Goal: Communication & Community: Share content

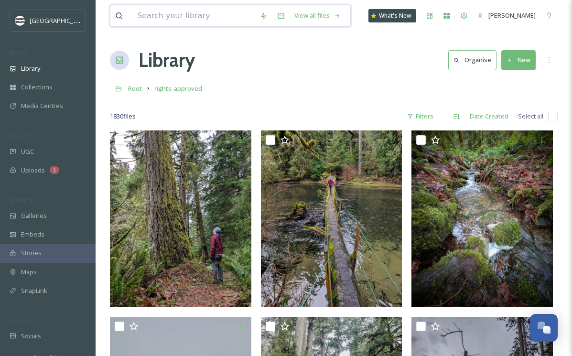
click at [196, 19] on input at bounding box center [193, 15] width 123 height 21
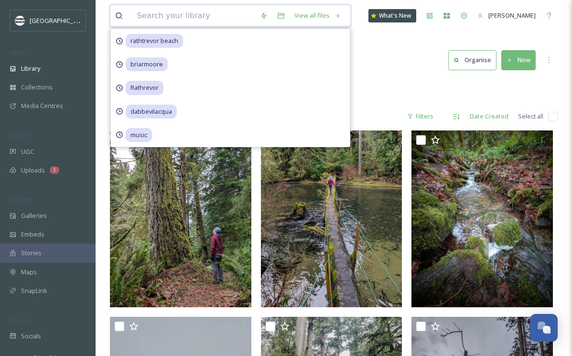
paste input "Feature photo by @timeflies55 via IG"
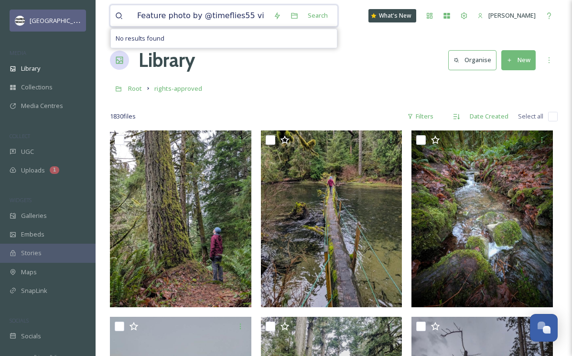
drag, startPoint x: 198, startPoint y: 16, endPoint x: 77, endPoint y: 16, distance: 120.8
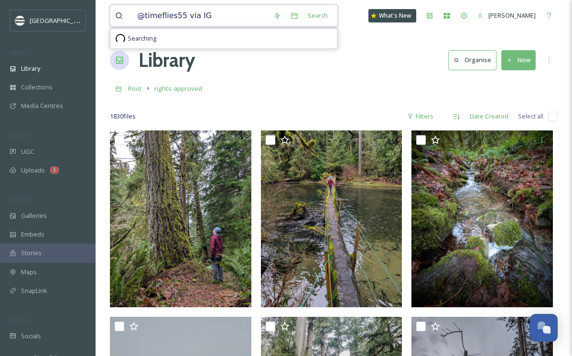
drag, startPoint x: 181, startPoint y: 17, endPoint x: 236, endPoint y: 17, distance: 55.9
click at [229, 17] on input "@timeflies55 via IG" at bounding box center [200, 15] width 136 height 21
type input "@timeflies55"
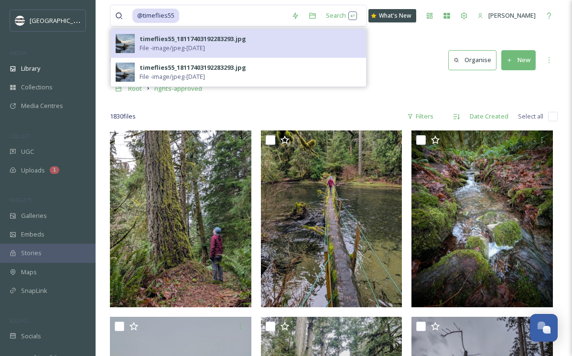
click at [204, 43] on span "File - image/jpeg - [DATE]" at bounding box center [171, 47] width 65 height 9
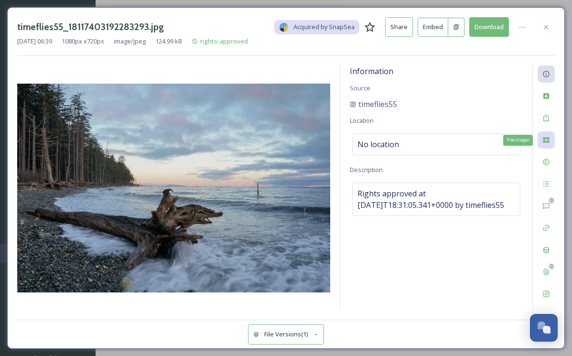
click at [546, 138] on icon at bounding box center [546, 140] width 6 height 6
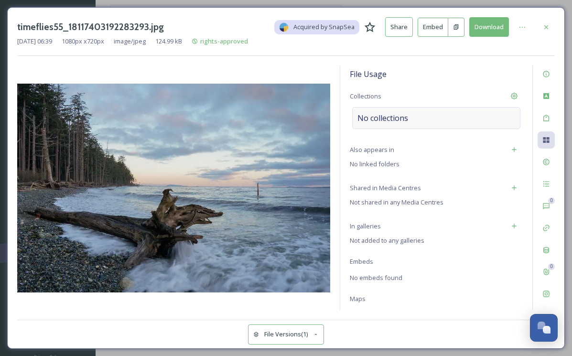
click at [466, 118] on div "No collections" at bounding box center [436, 118] width 168 height 22
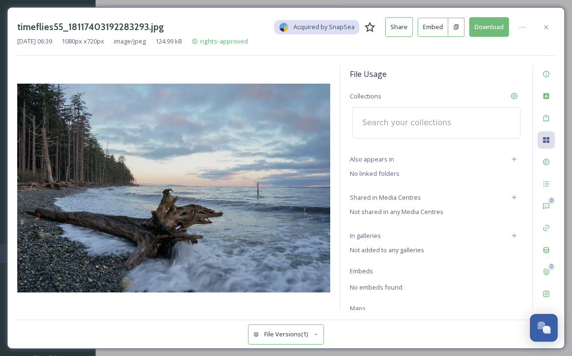
click at [427, 126] on input at bounding box center [409, 122] width 105 height 21
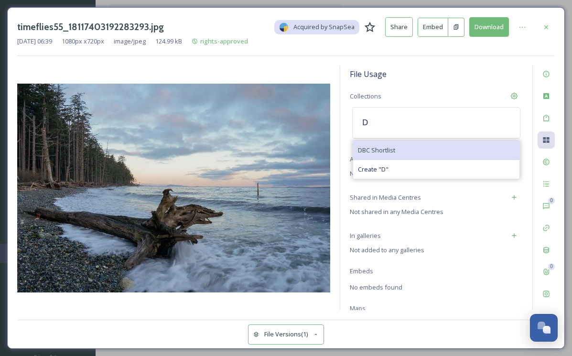
type input "D"
click at [428, 151] on div "DBC Shortlist" at bounding box center [436, 150] width 166 height 19
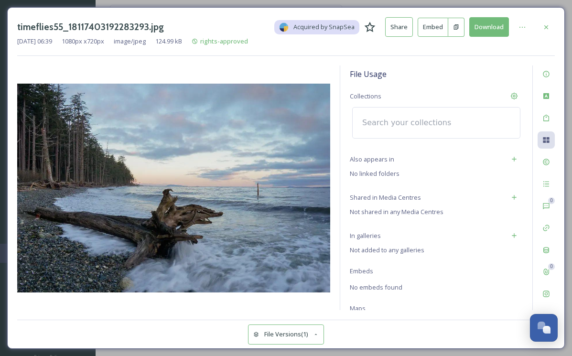
click at [429, 120] on input at bounding box center [409, 122] width 105 height 21
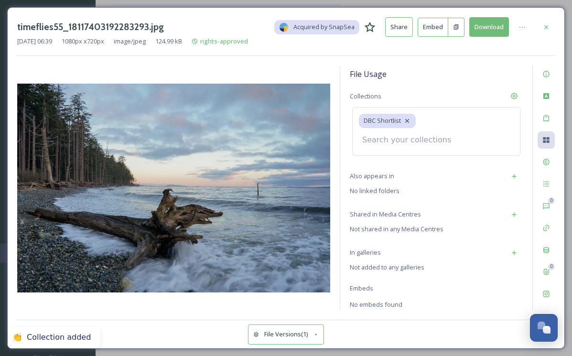
type input "D"
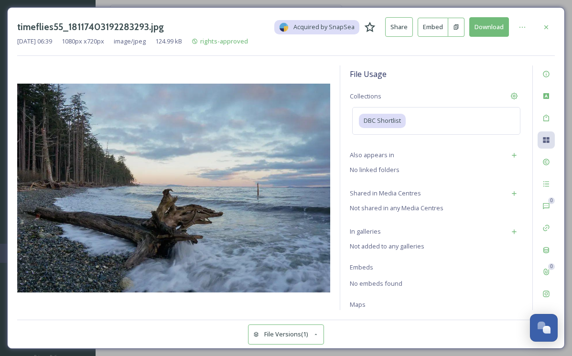
click at [491, 320] on div "File Versions (1)" at bounding box center [285, 329] width 537 height 19
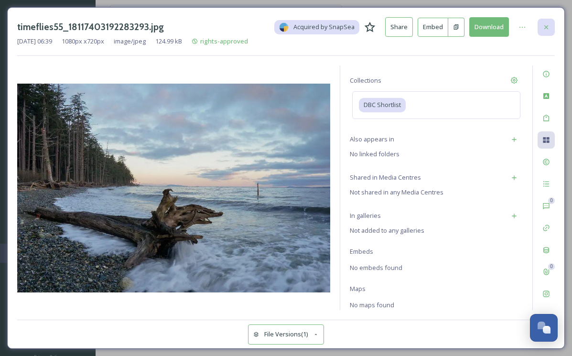
click at [546, 24] on icon at bounding box center [546, 27] width 8 height 8
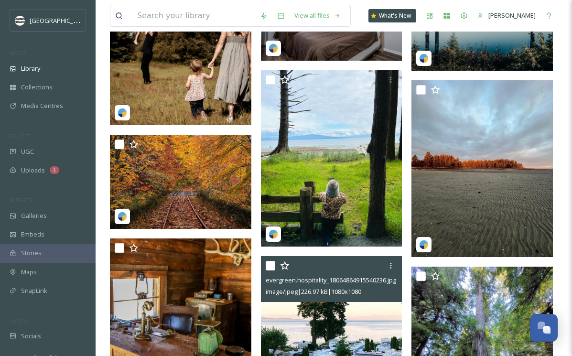
scroll to position [3280, 0]
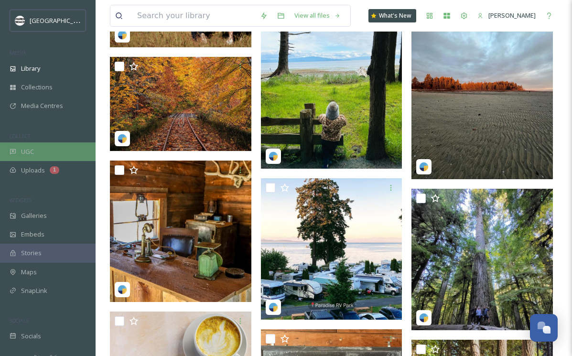
click at [36, 150] on div "UGC" at bounding box center [48, 151] width 96 height 19
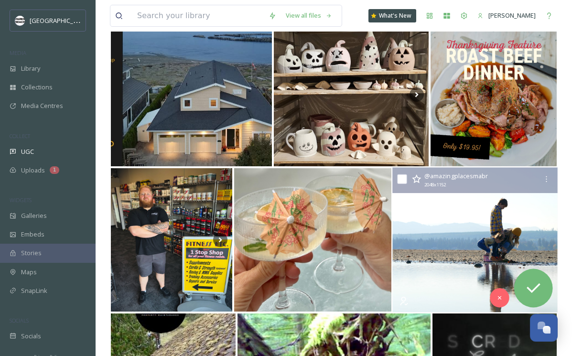
scroll to position [131, 0]
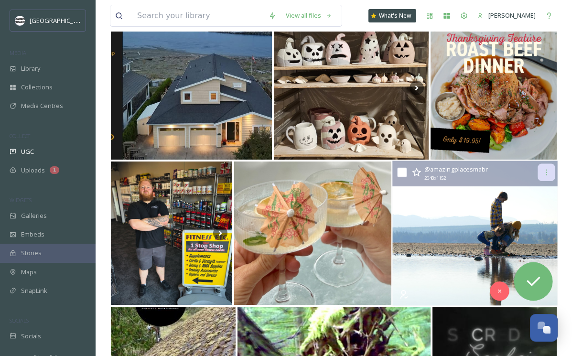
click at [550, 171] on div at bounding box center [545, 172] width 17 height 17
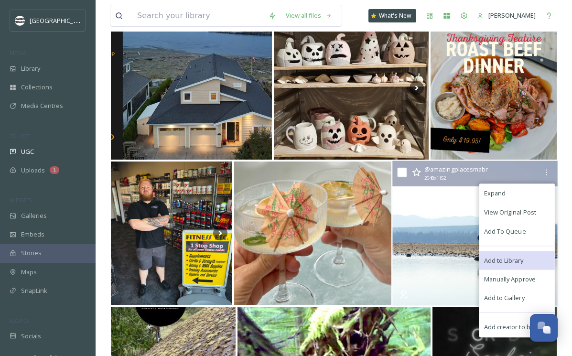
click at [513, 256] on span "Add to Library" at bounding box center [504, 260] width 40 height 9
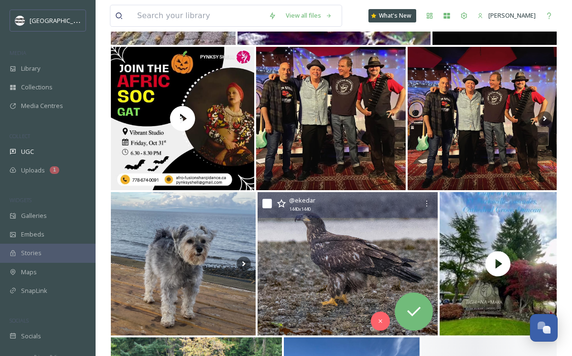
scroll to position [533, 0]
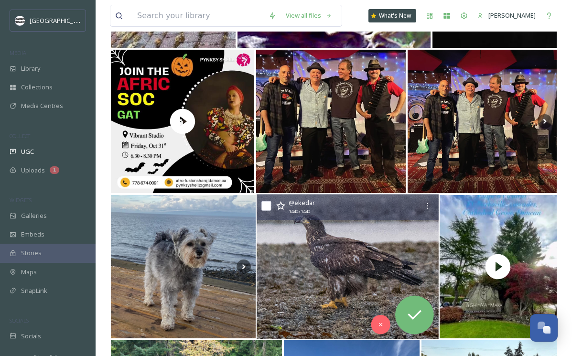
click at [358, 238] on img at bounding box center [346, 266] width 181 height 145
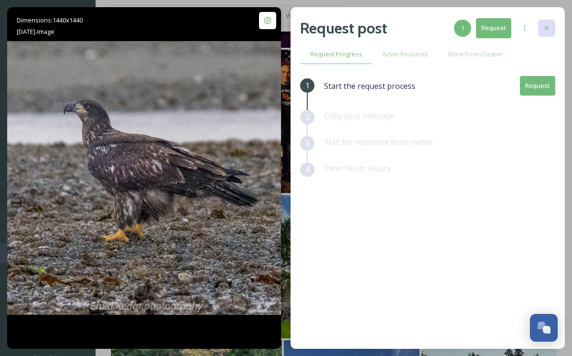
click at [544, 26] on icon at bounding box center [547, 28] width 8 height 8
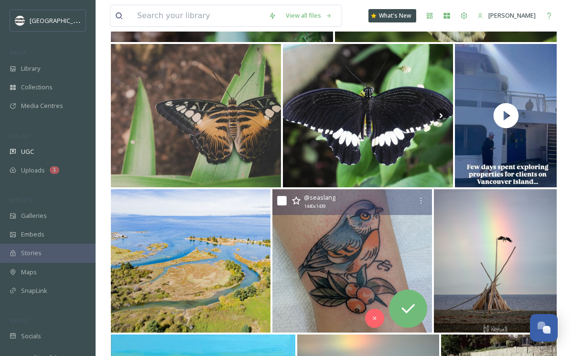
scroll to position [1410, 0]
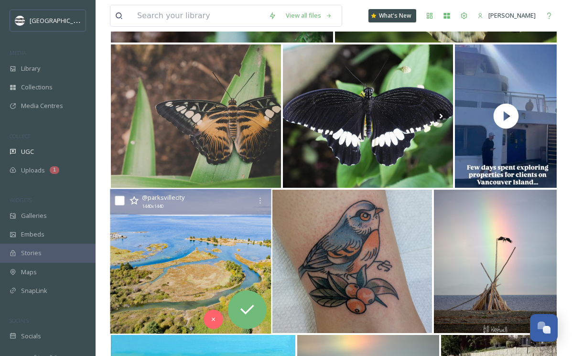
click at [244, 212] on div "@ [GEOGRAPHIC_DATA] 1440 x 1440" at bounding box center [190, 202] width 161 height 26
click at [257, 199] on icon at bounding box center [260, 201] width 8 height 8
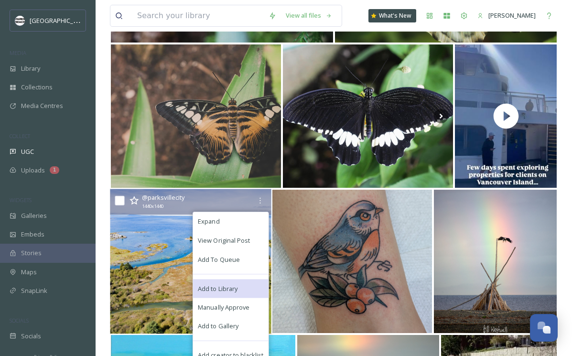
click at [217, 290] on span "Add to Library" at bounding box center [218, 288] width 40 height 9
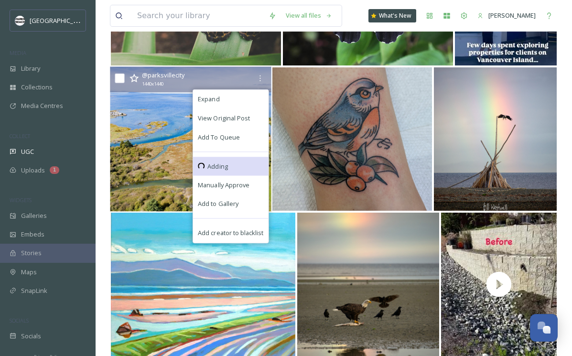
scroll to position [1568, 0]
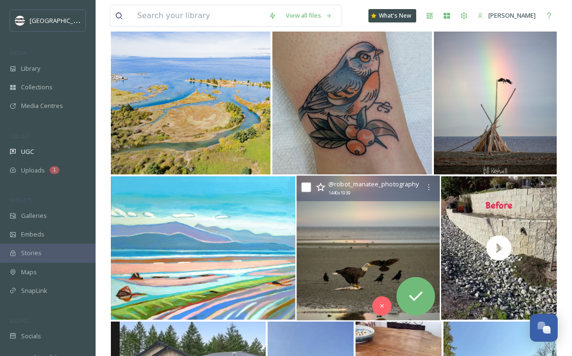
click at [379, 237] on img at bounding box center [368, 248] width 143 height 145
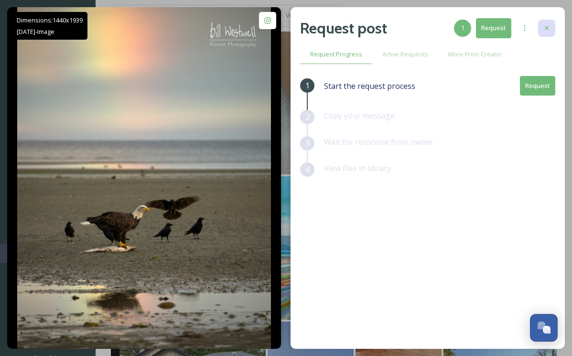
click at [547, 24] on icon at bounding box center [547, 28] width 8 height 8
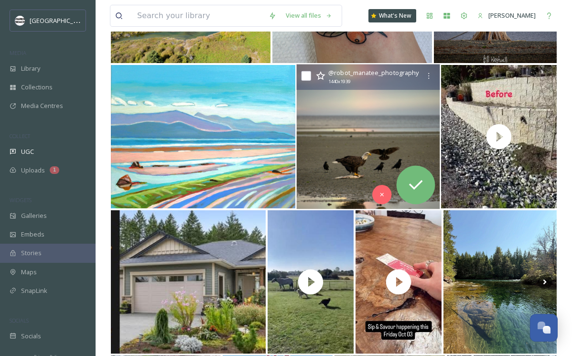
scroll to position [1713, 0]
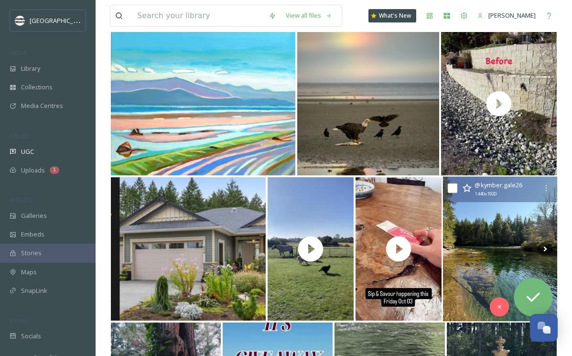
click at [491, 242] on img at bounding box center [500, 249] width 114 height 145
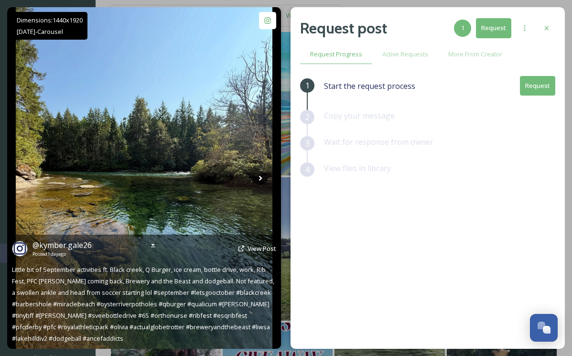
click at [179, 185] on img at bounding box center [144, 177] width 256 height 341
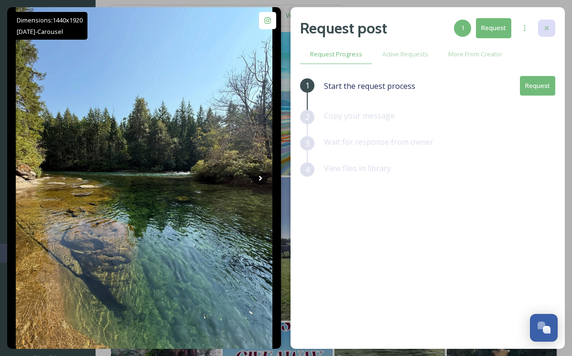
click at [545, 24] on icon at bounding box center [547, 28] width 8 height 8
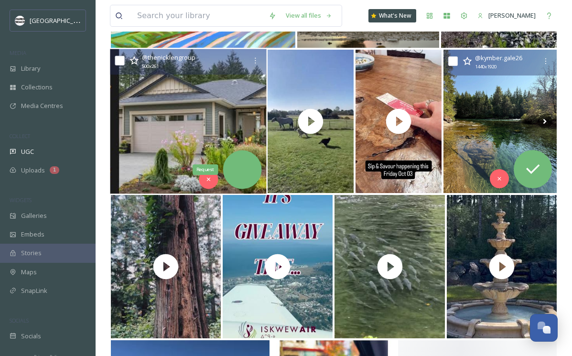
scroll to position [1933, 0]
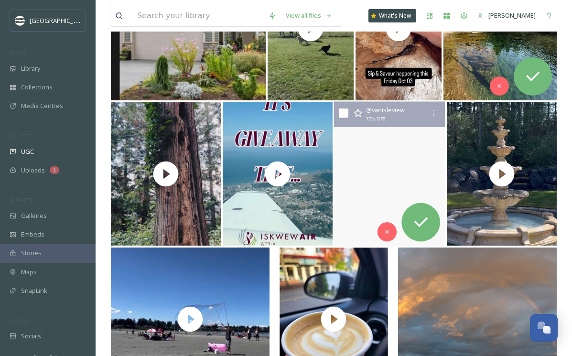
click at [365, 191] on video "A peaceful walk at the Big Q Hatchery trail. \a\a#vancouverisland #vanisleview …" at bounding box center [389, 174] width 111 height 145
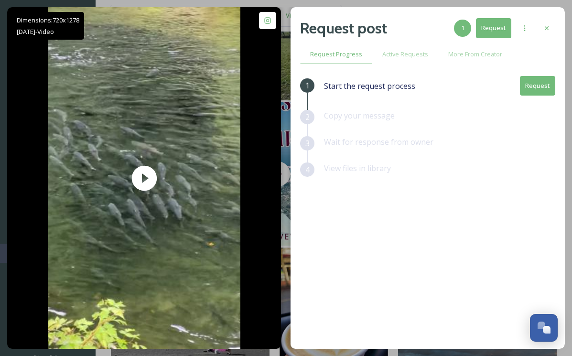
click at [543, 90] on button "Request" at bounding box center [537, 86] width 35 height 20
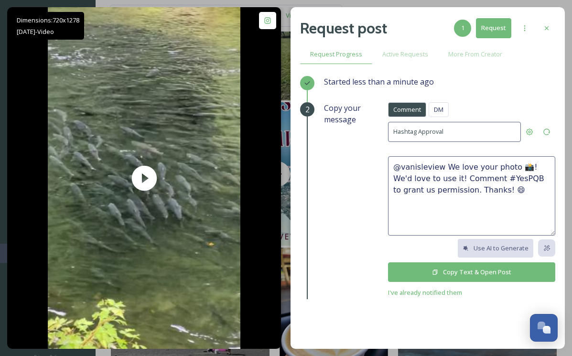
click at [443, 165] on textarea "@vanisleview We love your photo 📸! We'd love to use it! Comment #YesPQB to gran…" at bounding box center [471, 195] width 167 height 79
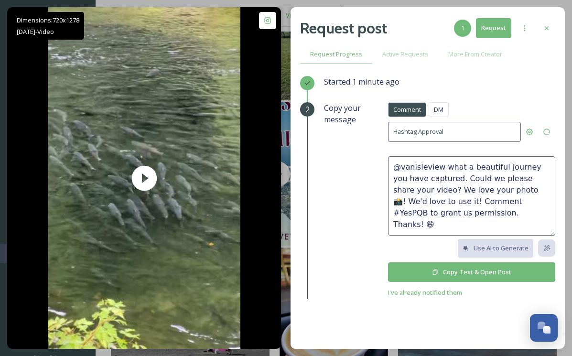
drag, startPoint x: 416, startPoint y: 197, endPoint x: 420, endPoint y: 183, distance: 14.2
click at [420, 183] on textarea "@vanisleview what a beautiful journey you have captured. Could we please share …" at bounding box center [471, 195] width 167 height 79
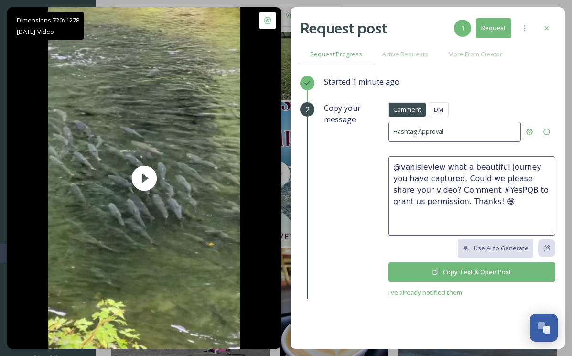
drag, startPoint x: 464, startPoint y: 195, endPoint x: 478, endPoint y: 195, distance: 13.4
click at [477, 195] on textarea "@vanisleview what a beautiful journey you have captured. Could we please share …" at bounding box center [471, 195] width 167 height 79
type textarea "@vanisleview what a beautiful journey you have captured. Could we please share …"
click at [468, 274] on button "Copy Text & Open Post" at bounding box center [471, 272] width 167 height 20
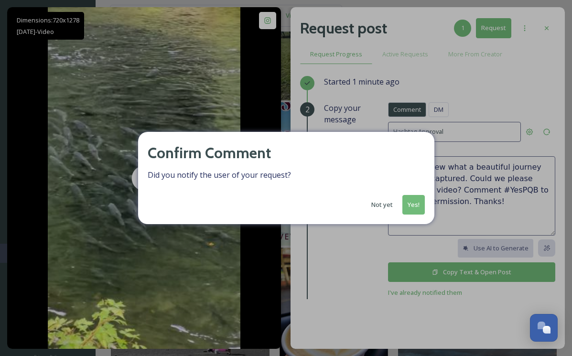
click at [414, 205] on button "Yes!" at bounding box center [413, 205] width 22 height 20
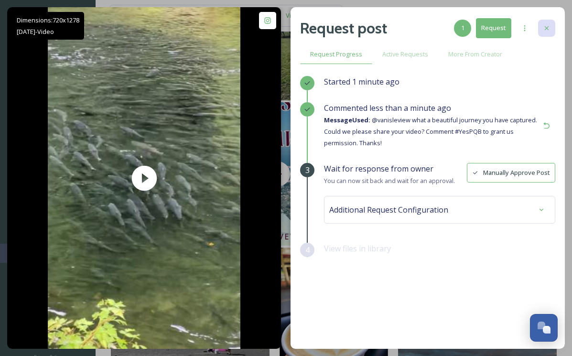
click at [547, 30] on icon at bounding box center [547, 28] width 8 height 8
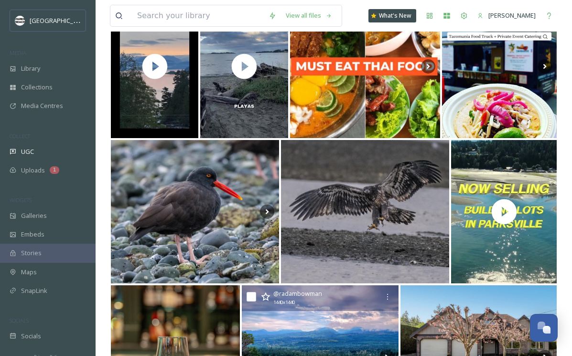
scroll to position [2959, 0]
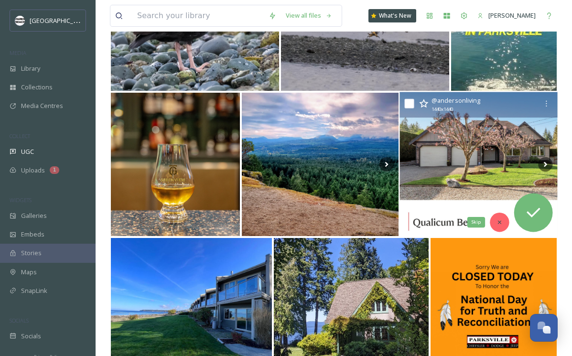
click at [502, 218] on div "Skip" at bounding box center [499, 222] width 19 height 19
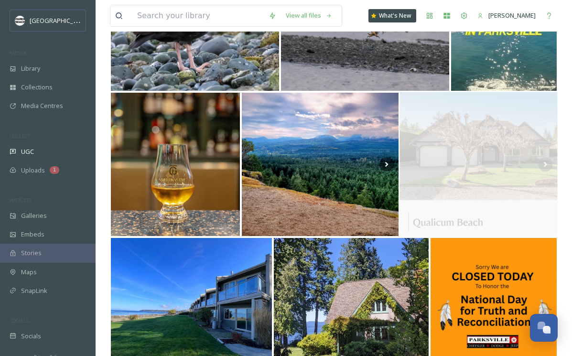
scroll to position [2786, 0]
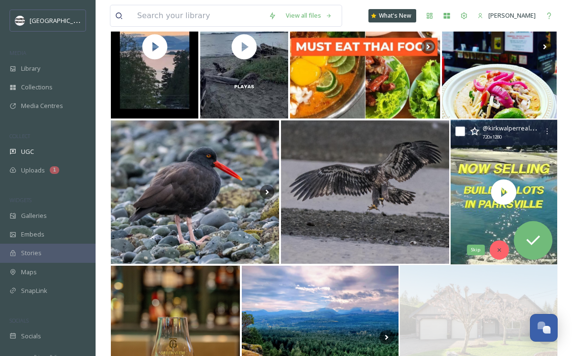
click at [502, 244] on div "Skip" at bounding box center [499, 249] width 19 height 19
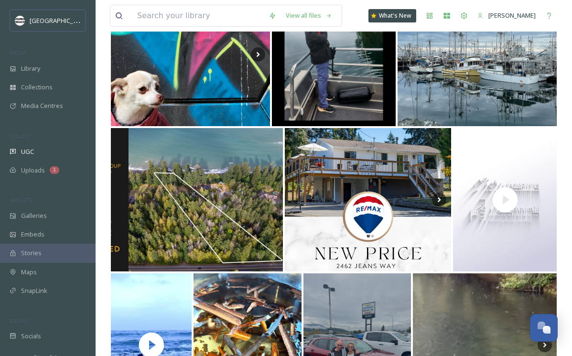
scroll to position [4036, 0]
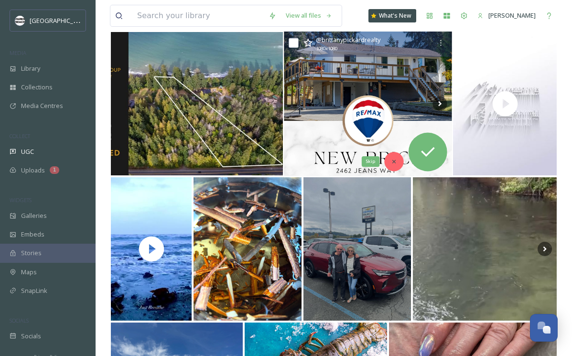
click at [393, 160] on icon at bounding box center [394, 161] width 7 height 7
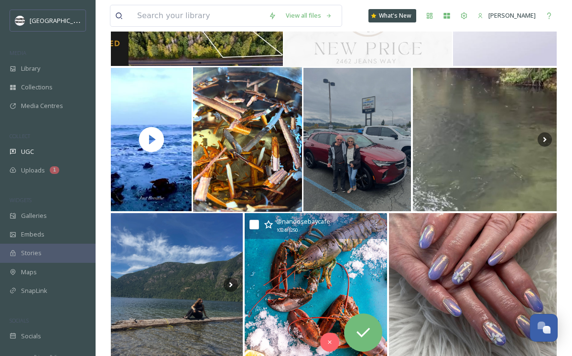
scroll to position [4207, 0]
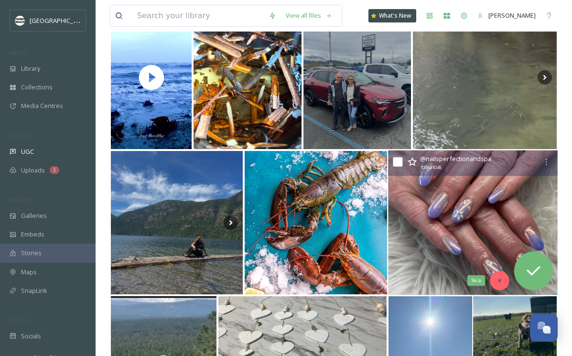
click at [497, 281] on icon at bounding box center [499, 280] width 7 height 7
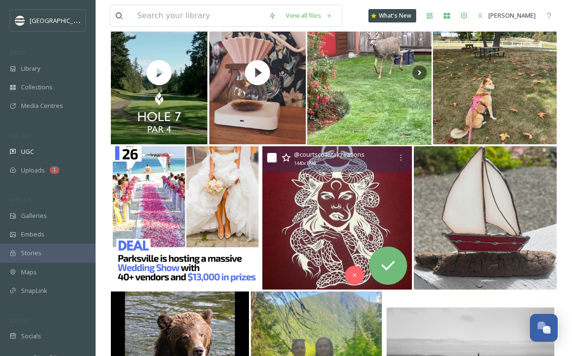
scroll to position [4659, 0]
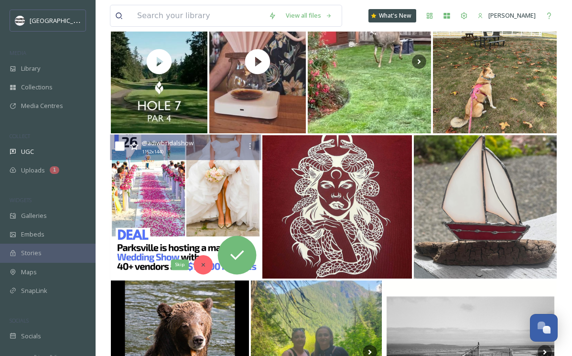
click at [203, 264] on icon at bounding box center [203, 264] width 3 height 3
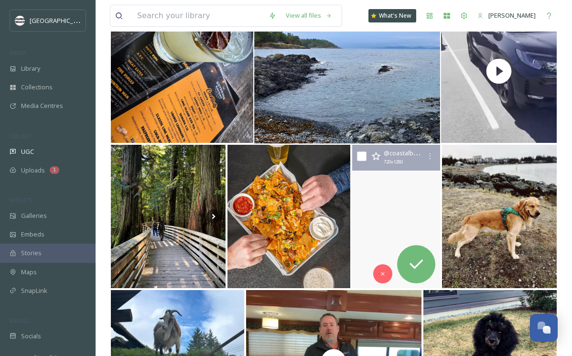
scroll to position [5587, 0]
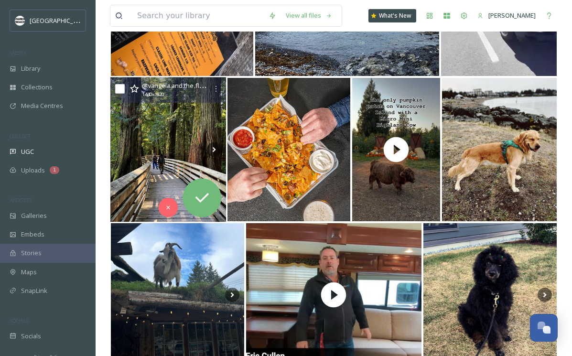
click at [175, 147] on img at bounding box center [168, 149] width 116 height 145
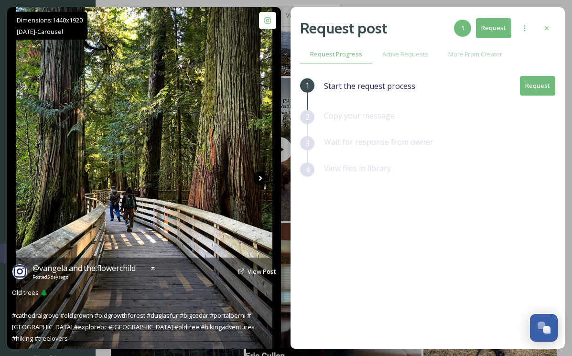
click at [262, 176] on icon at bounding box center [260, 178] width 14 height 14
click at [261, 176] on icon at bounding box center [260, 178] width 14 height 14
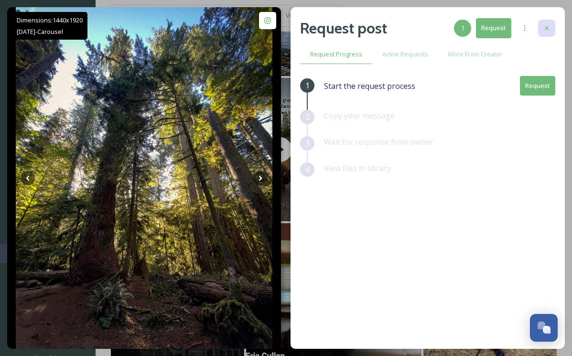
click at [551, 23] on div at bounding box center [546, 28] width 17 height 17
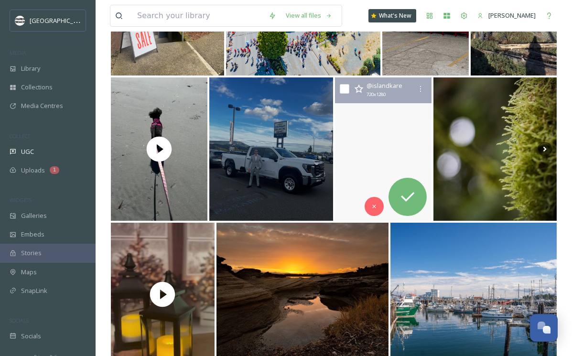
scroll to position [6534, 0]
